Goal: Task Accomplishment & Management: Use online tool/utility

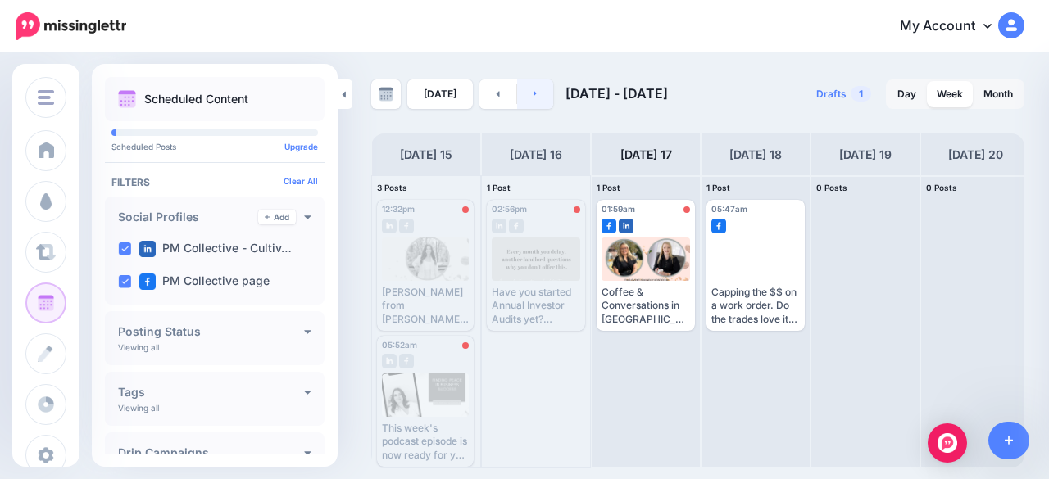
click at [533, 98] on icon at bounding box center [535, 93] width 4 height 10
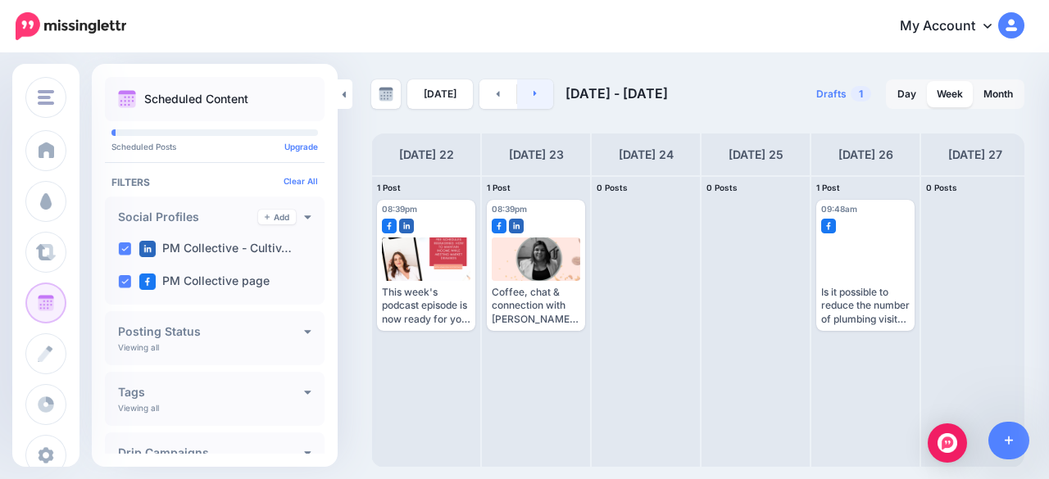
click at [535, 93] on link at bounding box center [535, 93] width 37 height 29
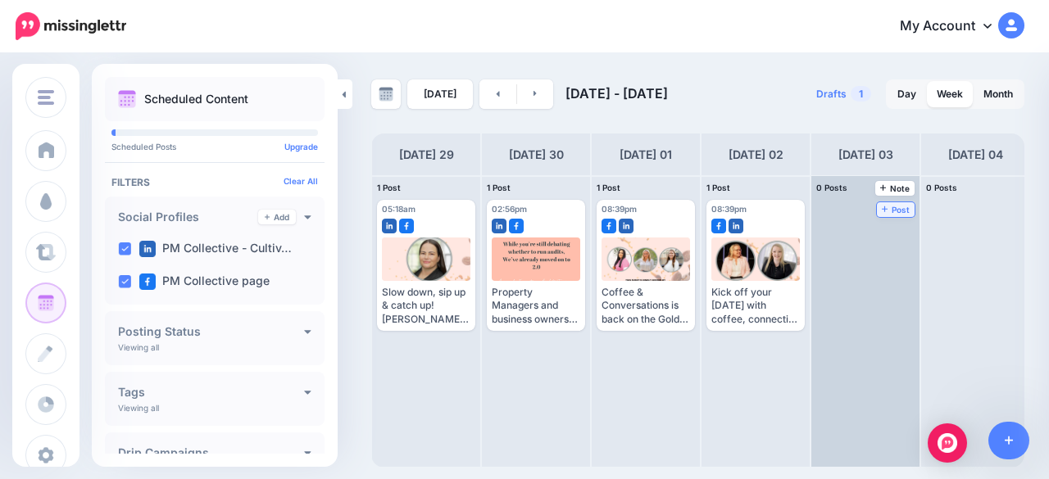
click at [894, 214] on span "Post" at bounding box center [896, 210] width 29 height 8
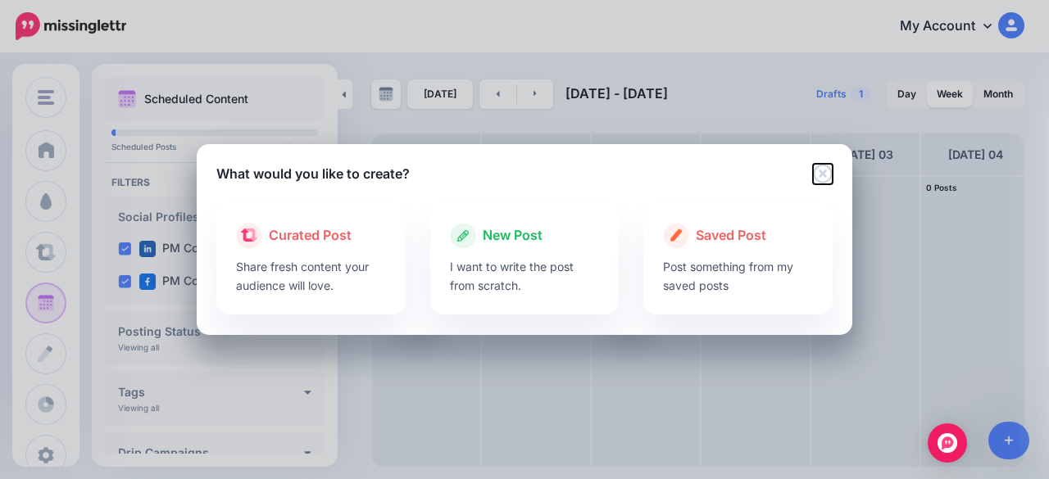
click at [824, 166] on icon "Close" at bounding box center [823, 174] width 20 height 20
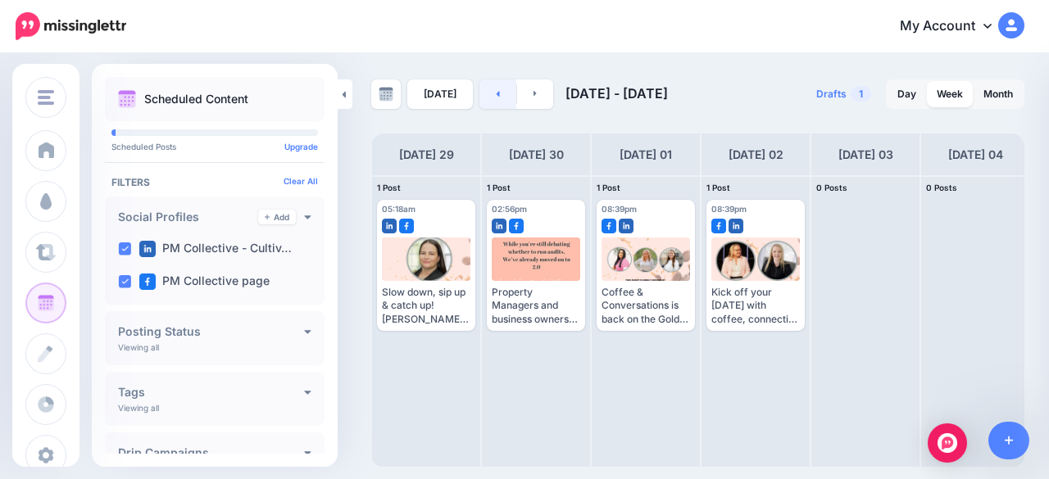
click at [484, 94] on link at bounding box center [497, 93] width 37 height 29
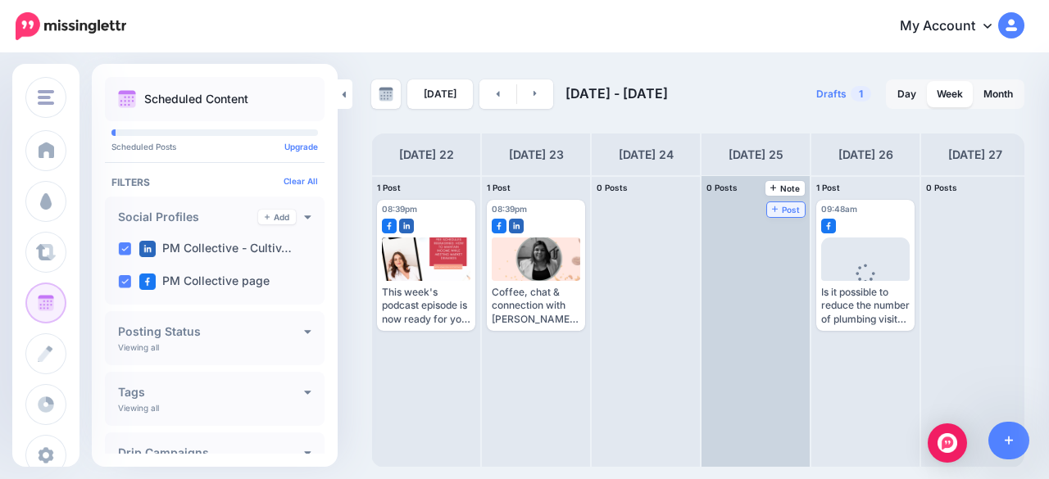
click at [793, 207] on span "Post" at bounding box center [786, 210] width 29 height 8
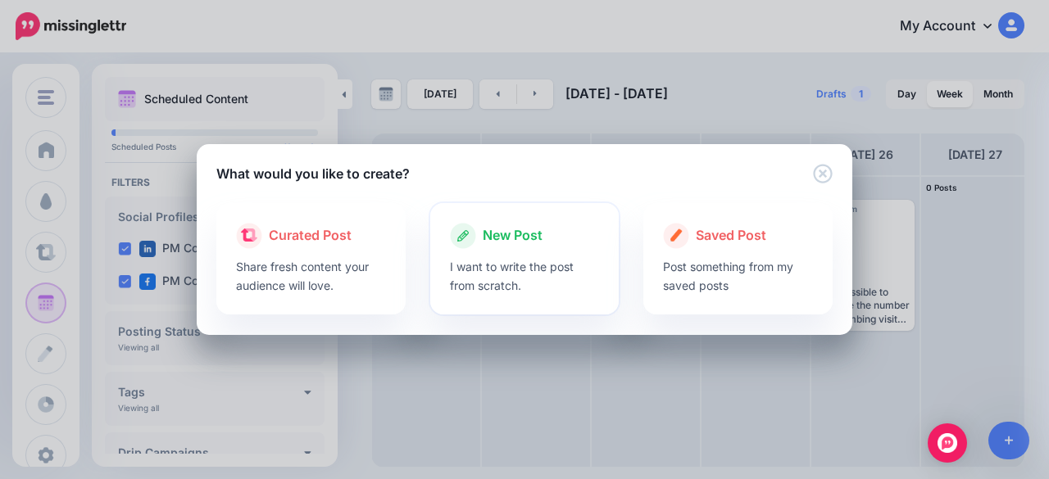
click at [550, 265] on p "I want to write the post from scratch." at bounding box center [525, 276] width 150 height 38
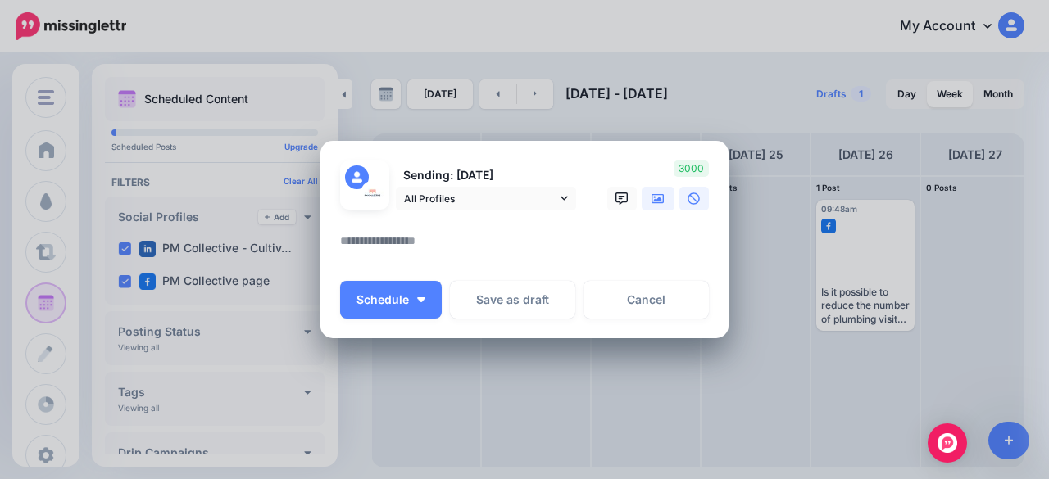
click at [647, 188] on link at bounding box center [658, 199] width 33 height 24
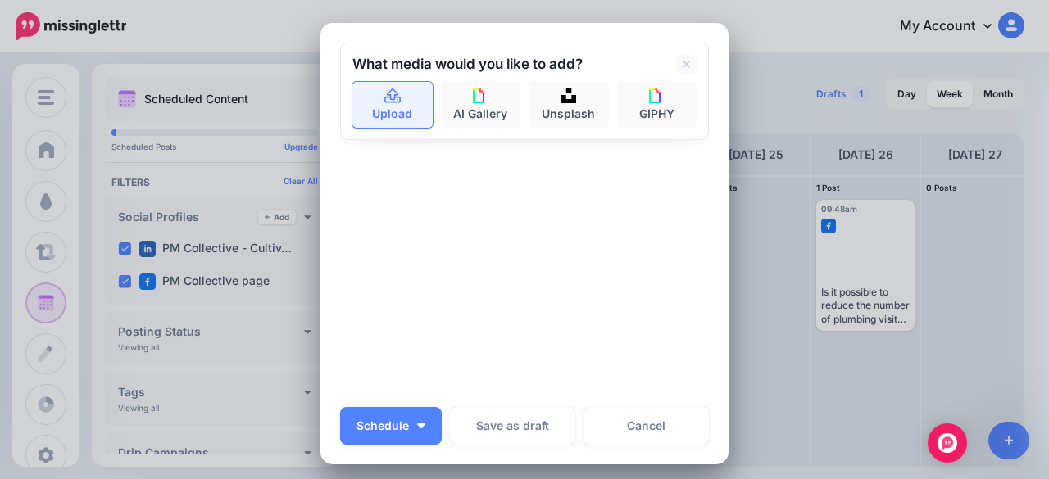
click at [398, 116] on link "Upload" at bounding box center [392, 105] width 80 height 46
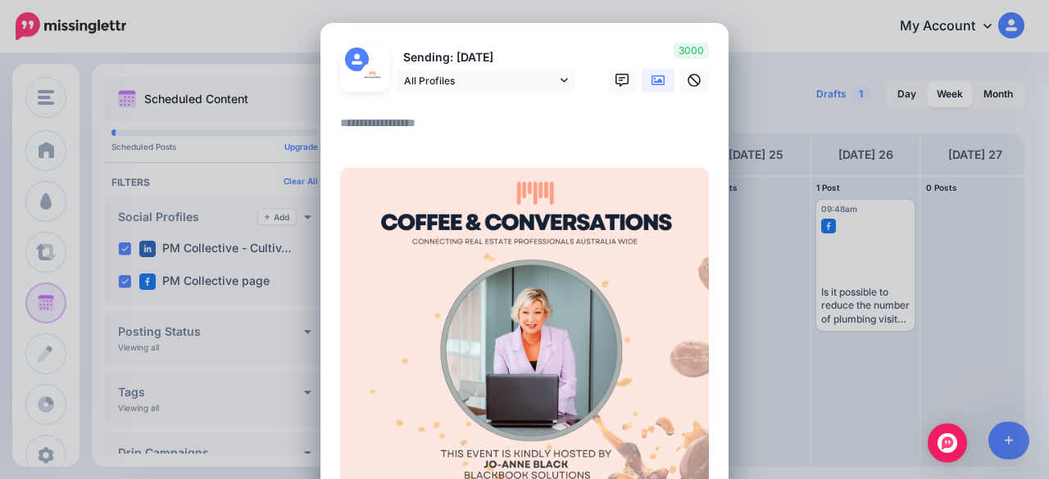
click at [428, 127] on textarea at bounding box center [528, 129] width 377 height 32
paste textarea "**********"
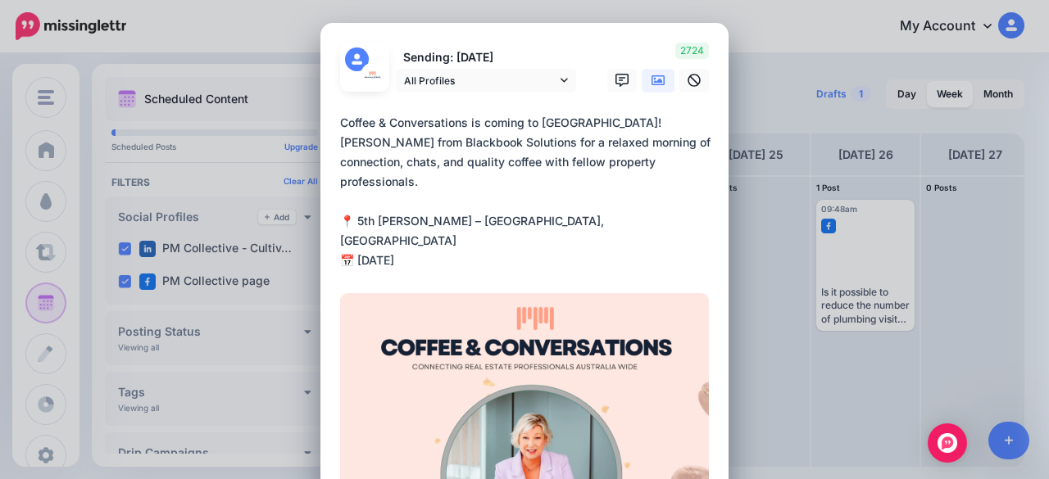
click at [619, 126] on textarea "**********" at bounding box center [528, 191] width 377 height 157
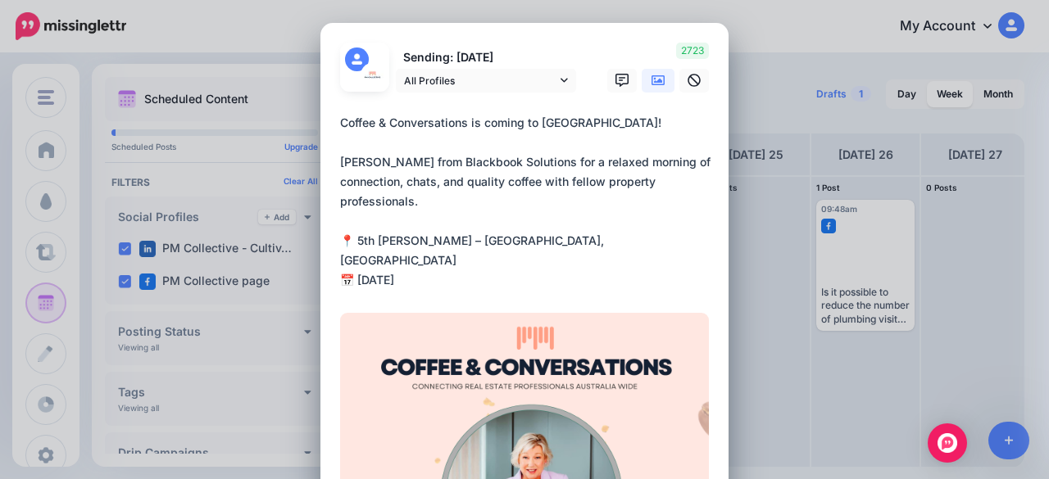
click at [481, 283] on textarea "**********" at bounding box center [528, 201] width 377 height 177
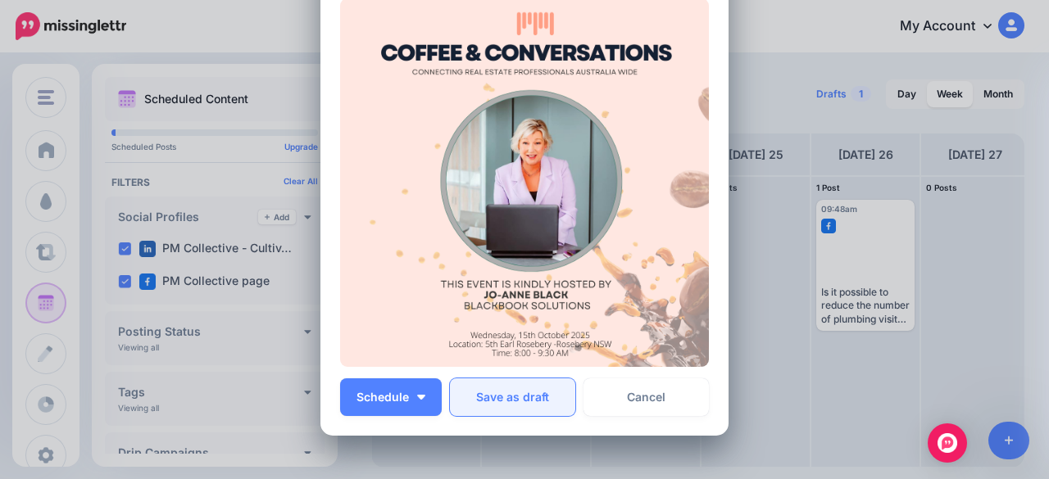
scroll to position [488, 0]
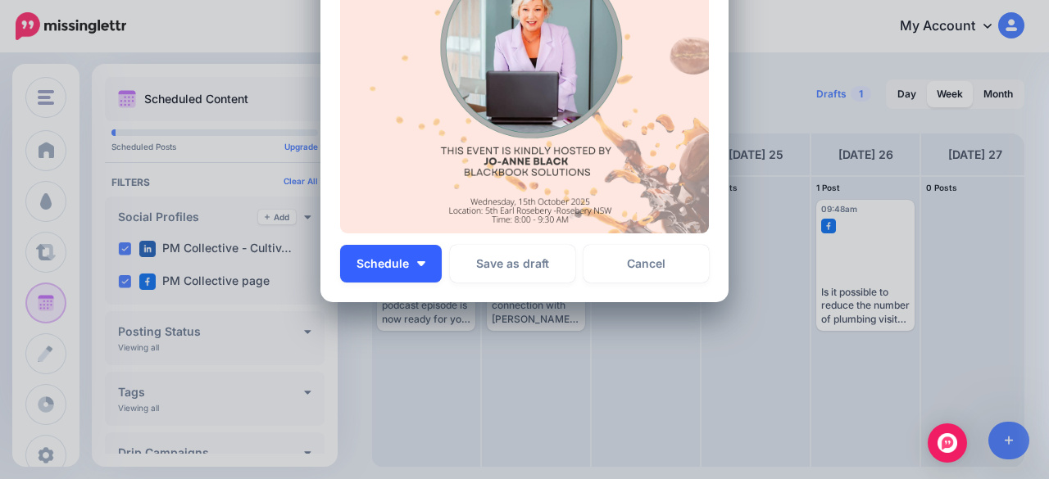
type textarea "**********"
click at [402, 274] on button "Schedule" at bounding box center [391, 264] width 102 height 38
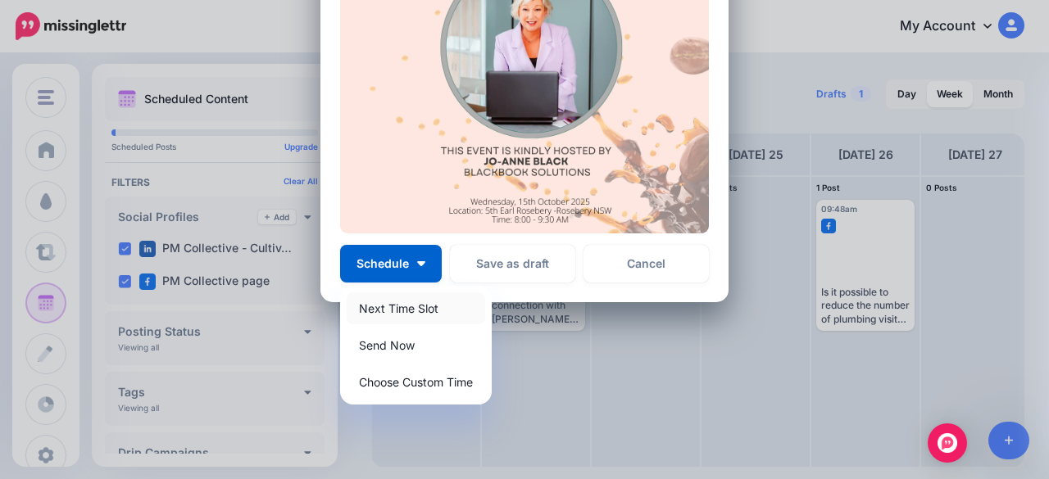
click at [383, 308] on link "Next Time Slot" at bounding box center [416, 309] width 138 height 32
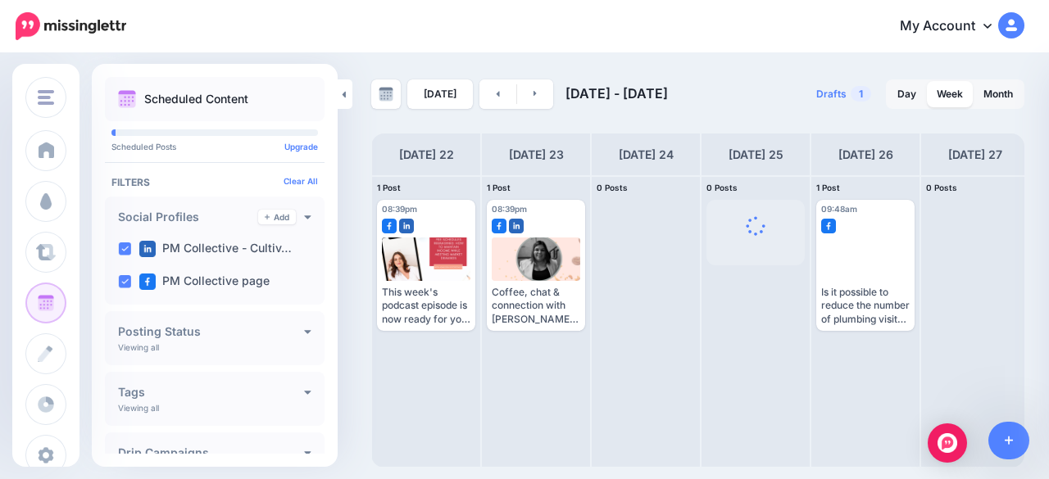
scroll to position [0, 0]
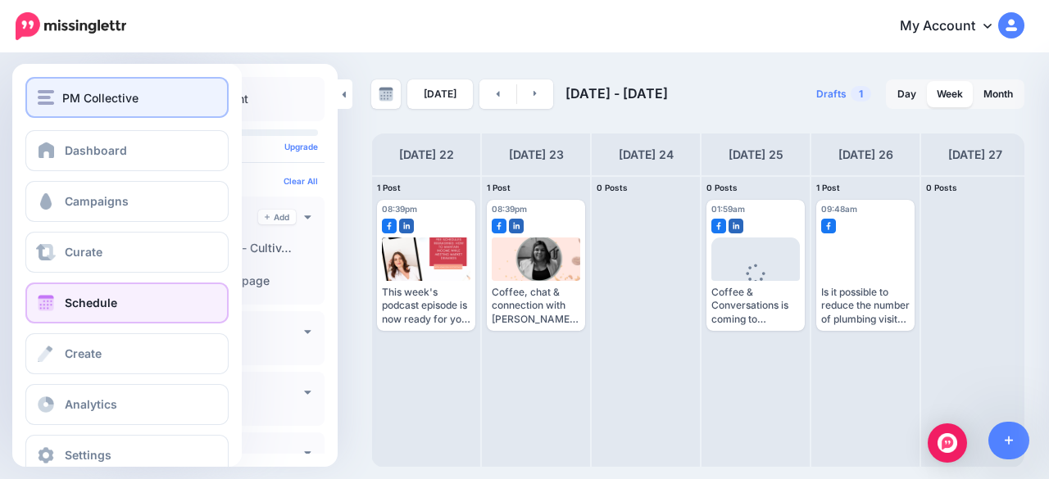
click at [46, 99] on img "button" at bounding box center [46, 97] width 16 height 15
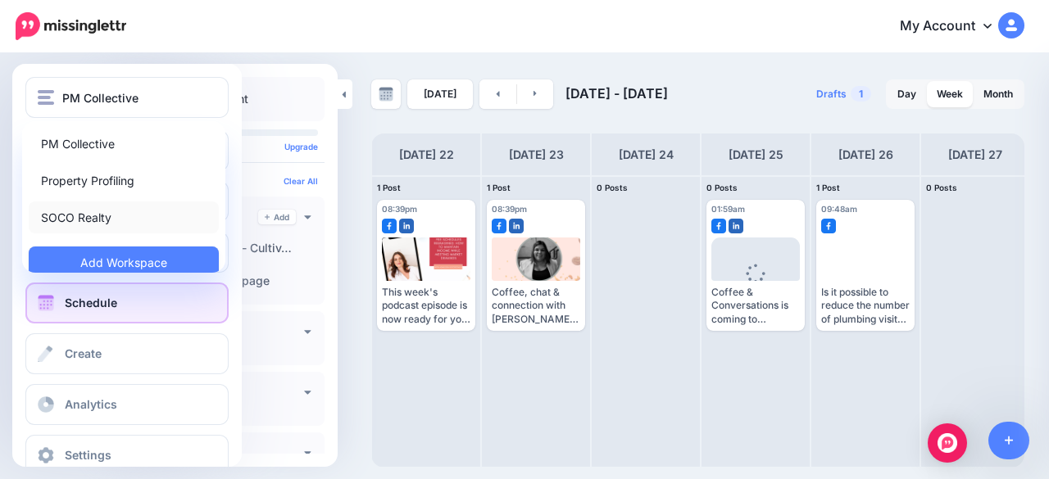
click at [62, 211] on link "SOCO Realty" at bounding box center [124, 218] width 190 height 32
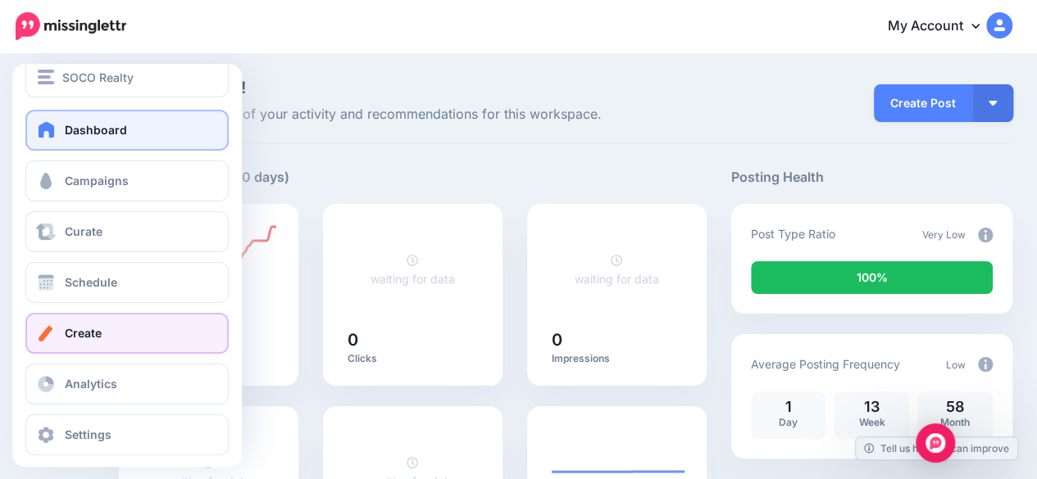
scroll to position [31, 0]
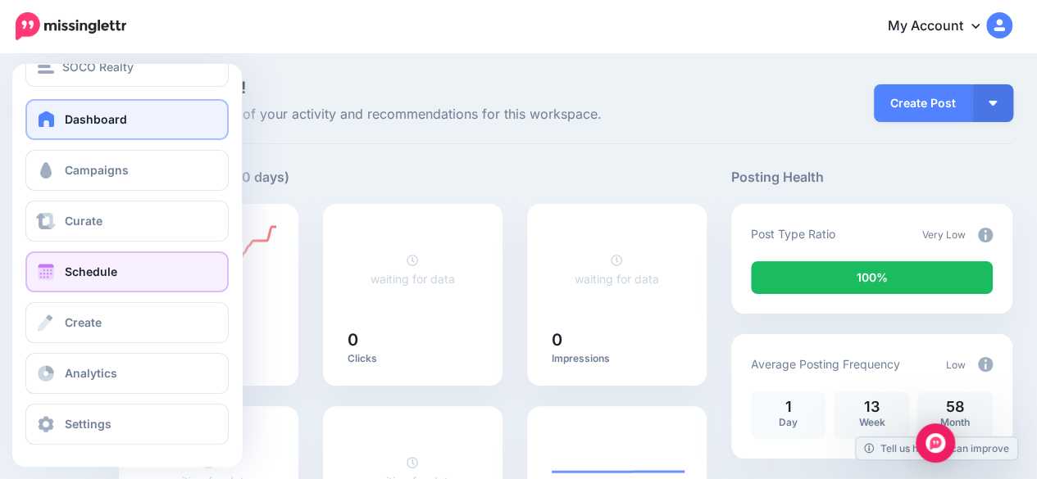
click at [108, 278] on span "Schedule" at bounding box center [91, 272] width 52 height 14
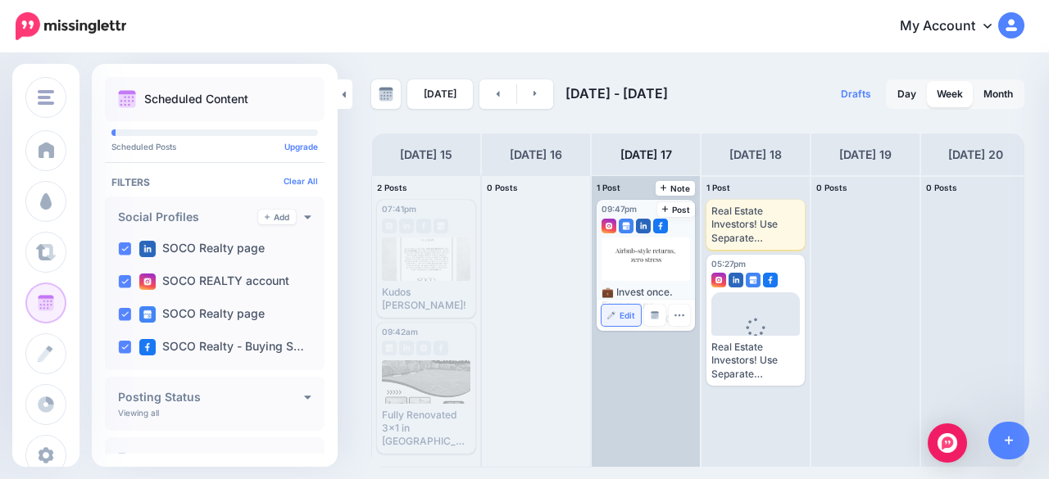
click at [628, 321] on link "Edit" at bounding box center [620, 315] width 39 height 21
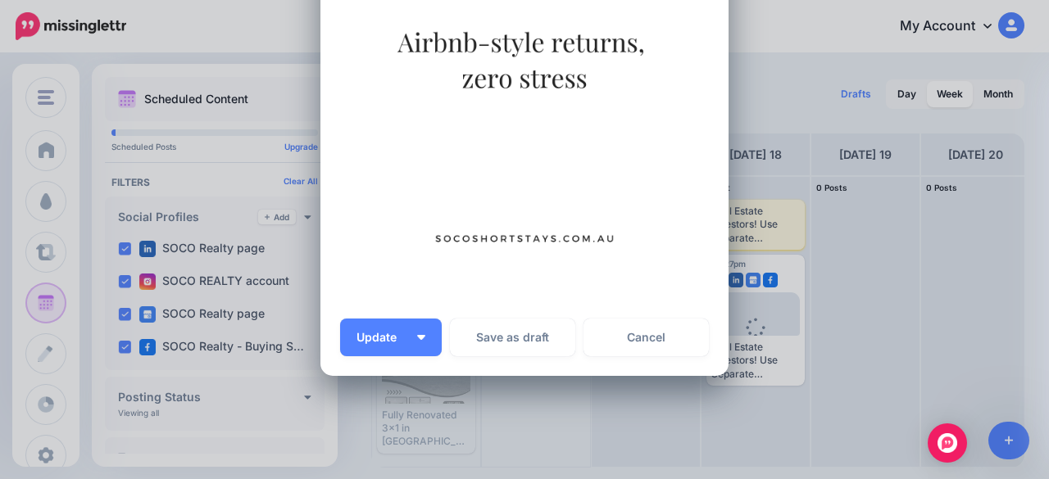
scroll to position [410, 0]
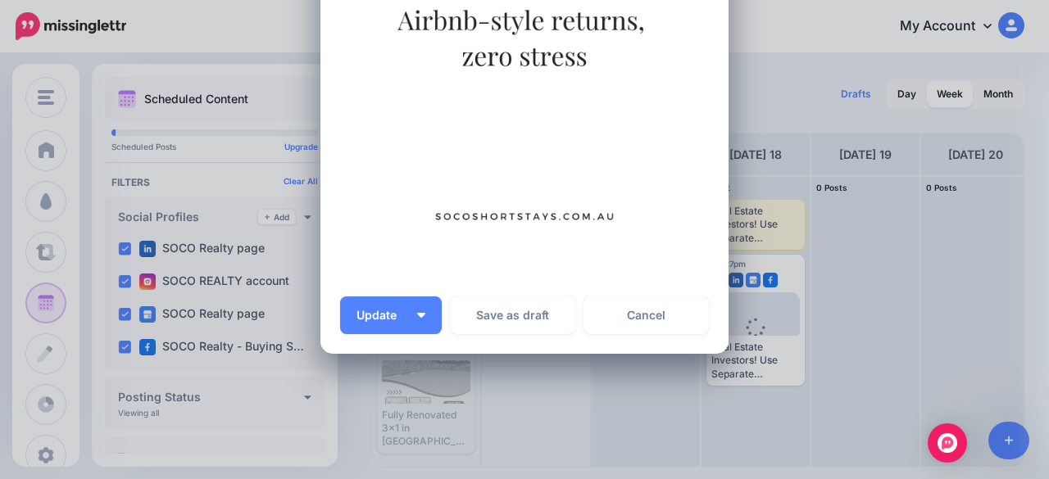
click at [619, 319] on link "Cancel" at bounding box center [645, 316] width 125 height 38
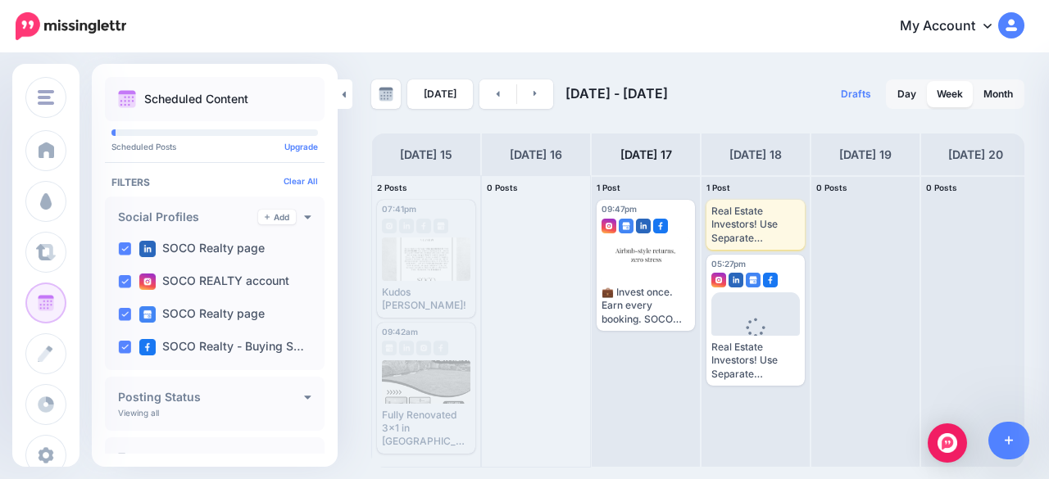
scroll to position [0, 0]
